Goal: Check status

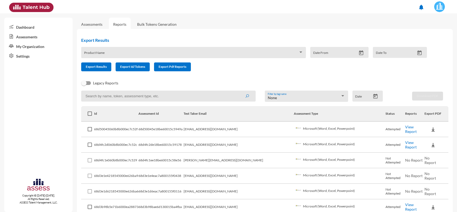
click at [405, 128] on link "View Report" at bounding box center [411, 129] width 12 height 9
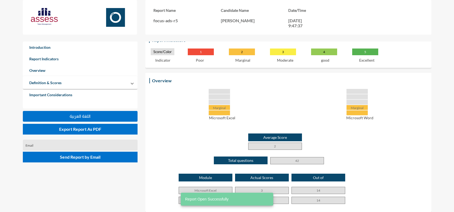
scroll to position [67, 0]
